Goal: Transaction & Acquisition: Purchase product/service

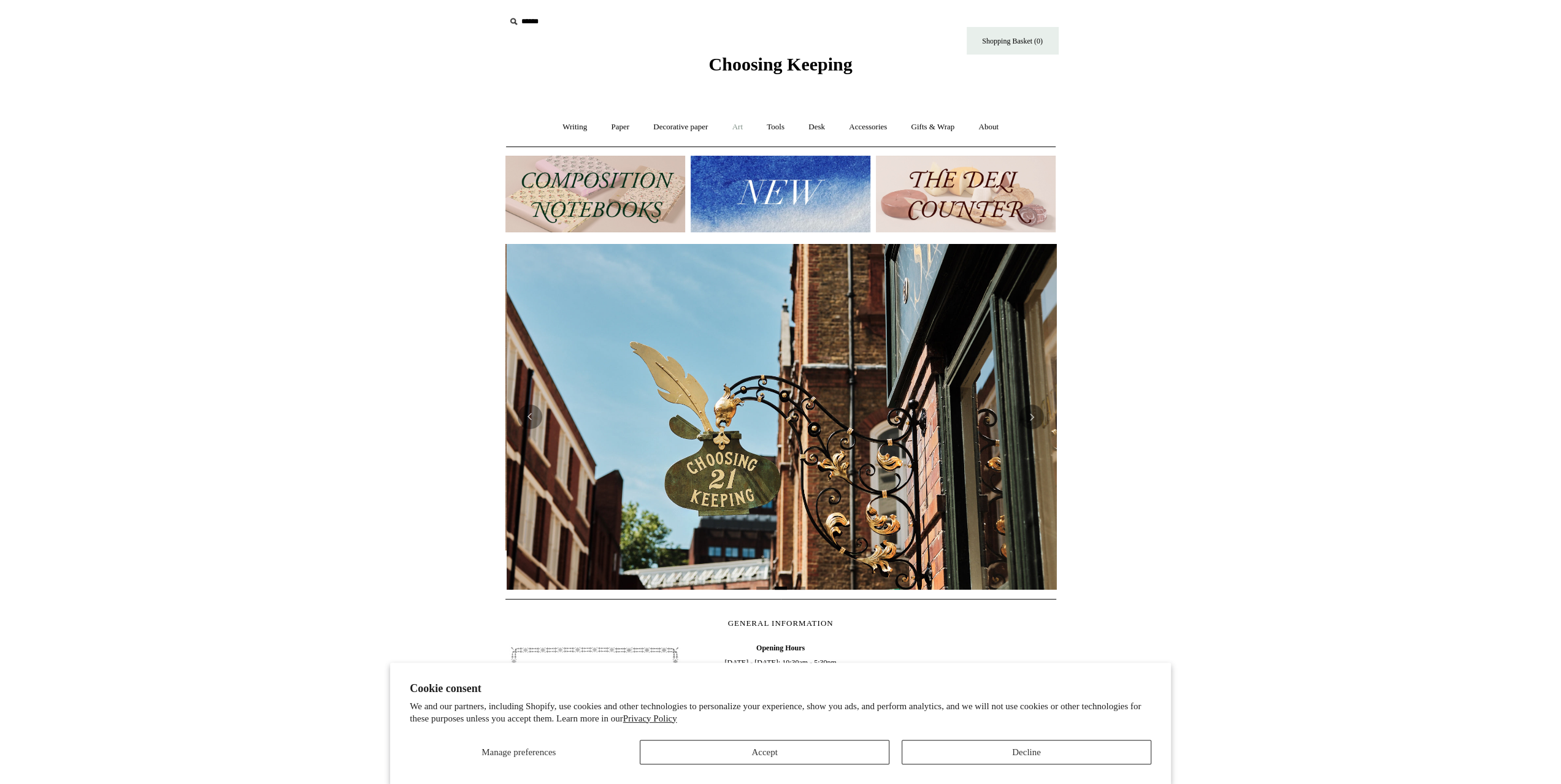
scroll to position [0, 551]
click at [731, 124] on link "Art +" at bounding box center [738, 128] width 33 height 33
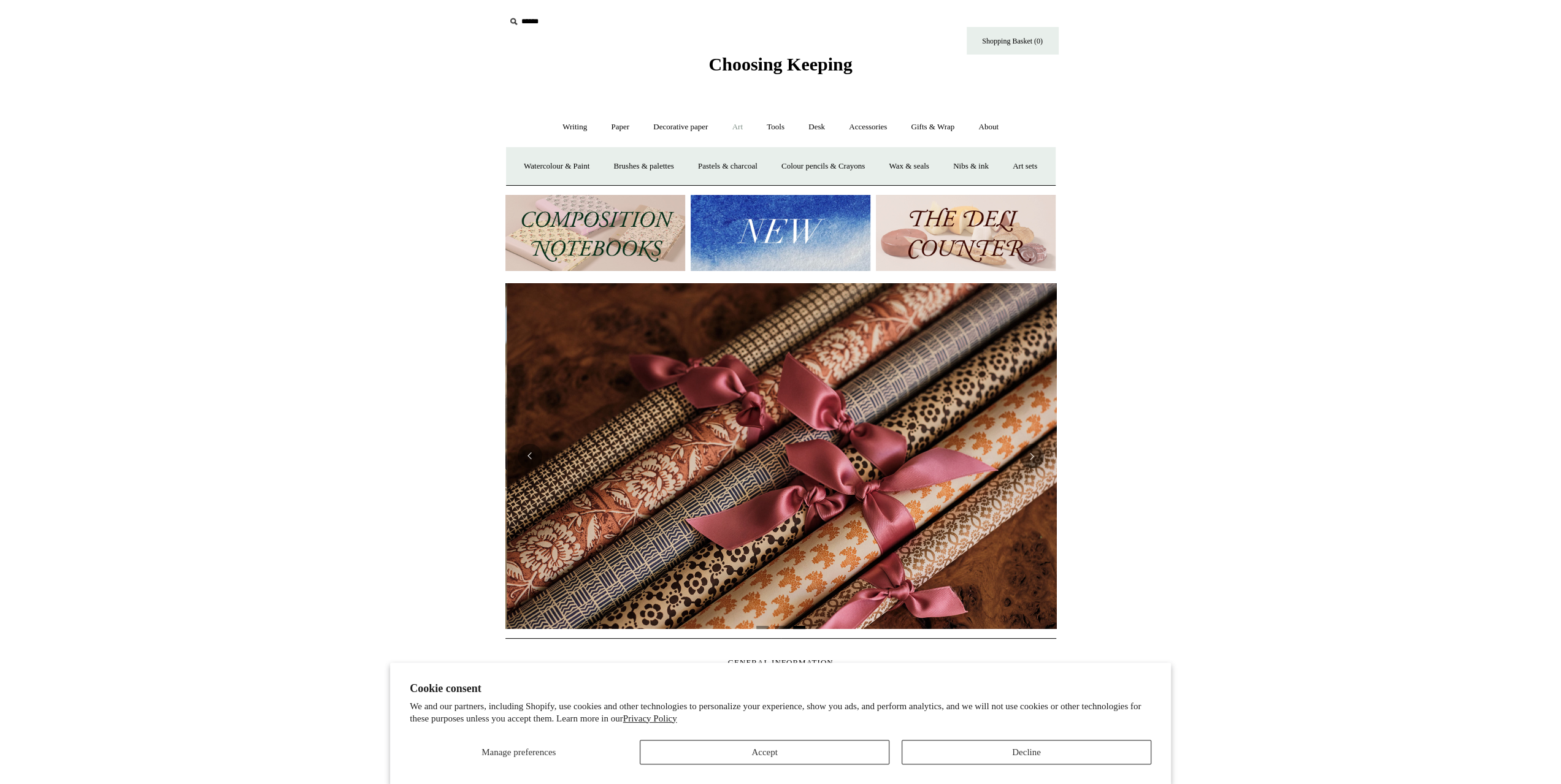
scroll to position [0, 1102]
click at [848, 167] on link "Colour pencils & Crayons" at bounding box center [823, 166] width 106 height 33
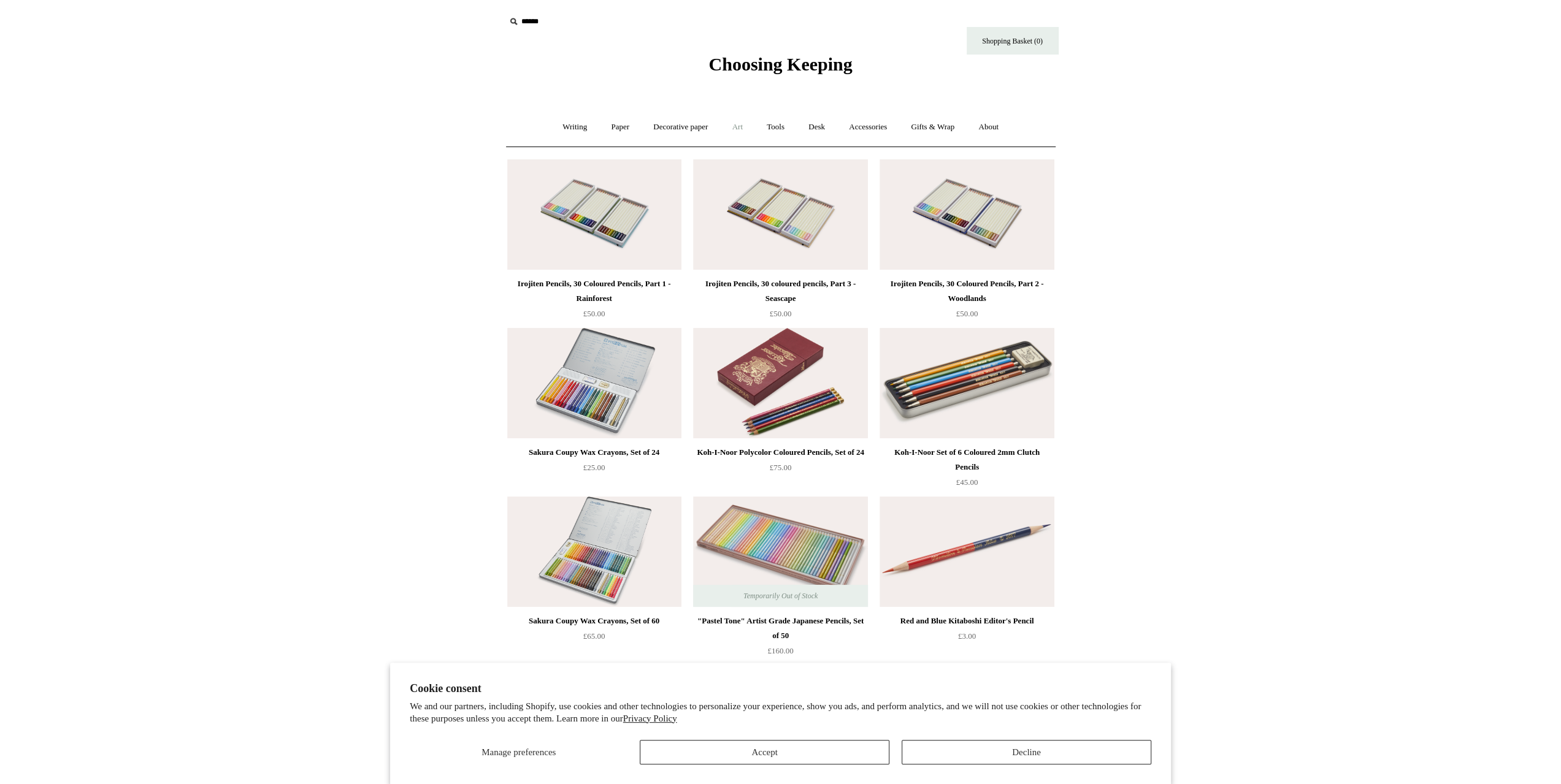
click at [743, 128] on link "Art +" at bounding box center [738, 128] width 33 height 33
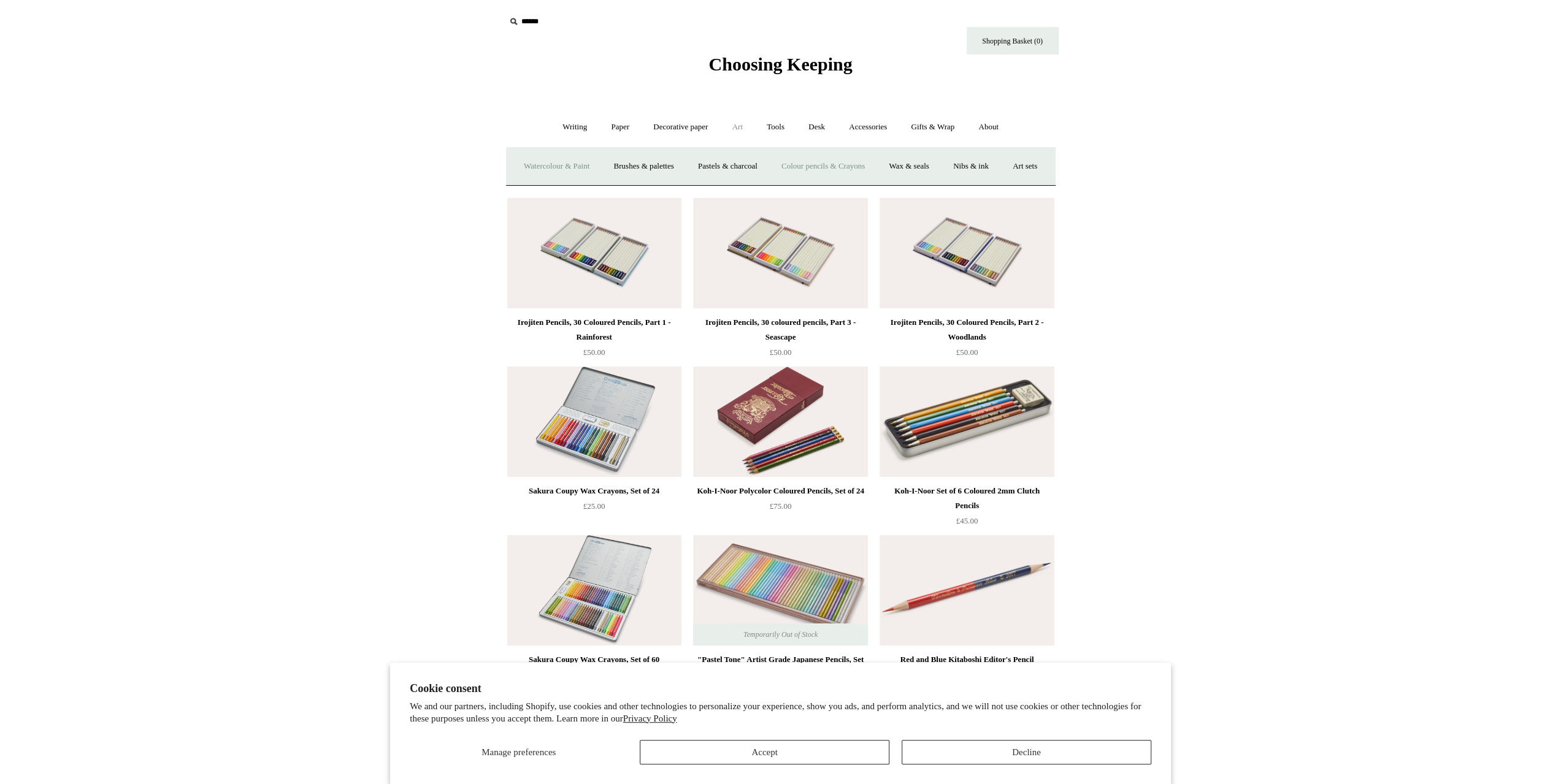
click at [601, 163] on link "Watercolour & Paint" at bounding box center [556, 166] width 88 height 33
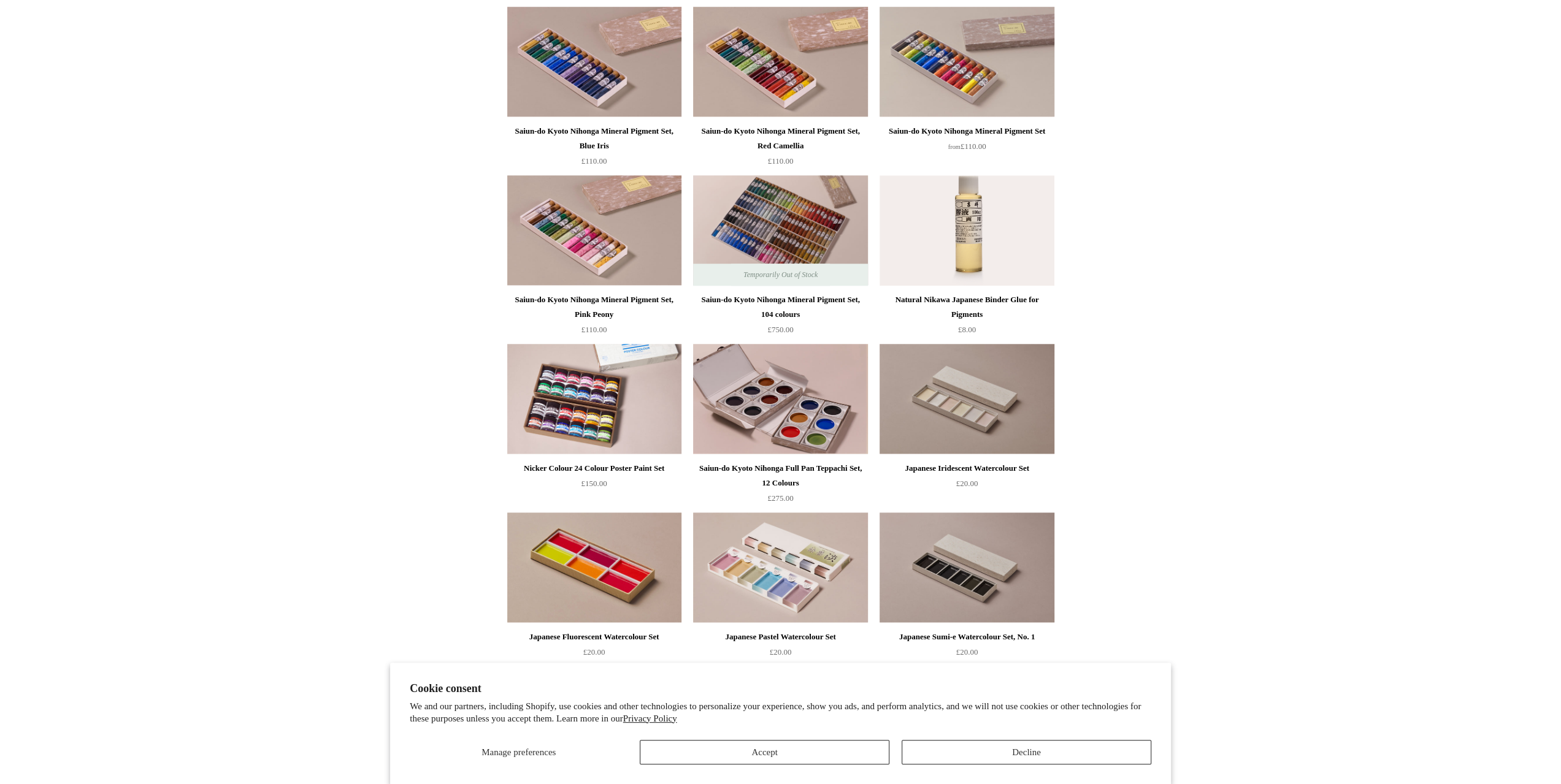
scroll to position [1166, 0]
